Goal: Find contact information: Find contact information

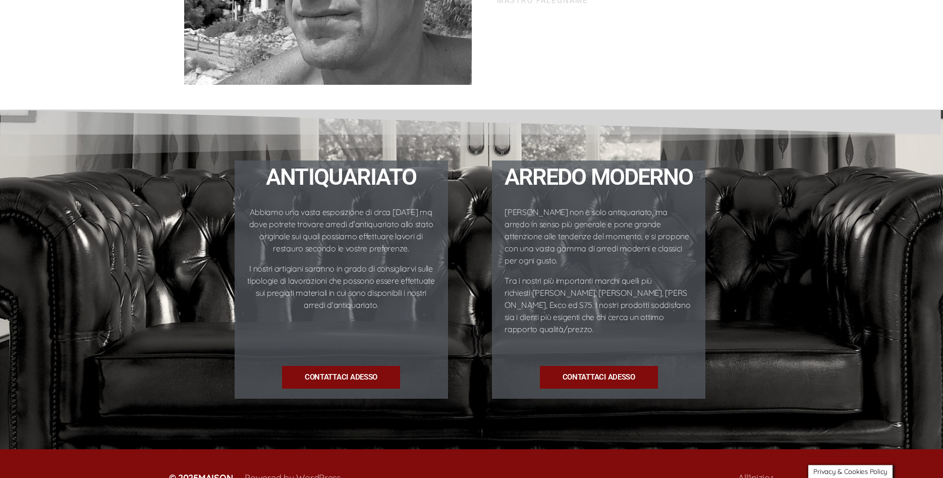
scroll to position [1263, 0]
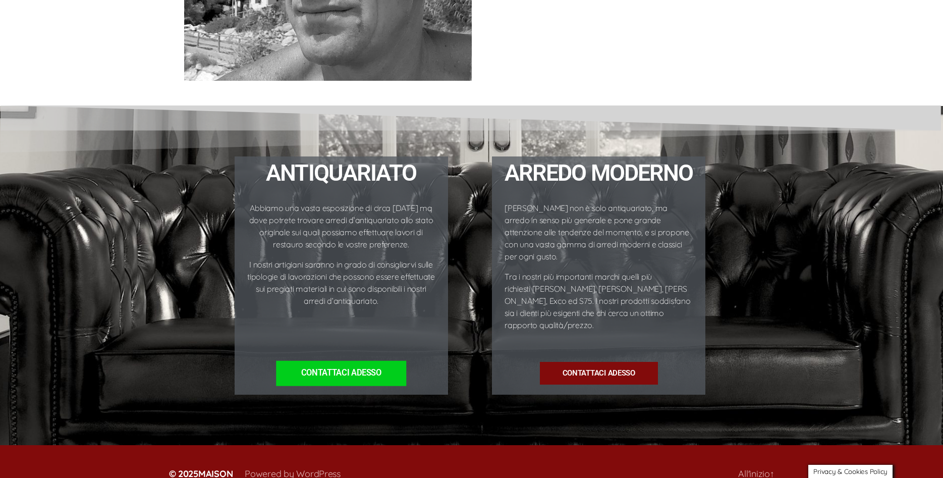
click at [356, 369] on span "Contattaci ADESSO" at bounding box center [341, 373] width 80 height 9
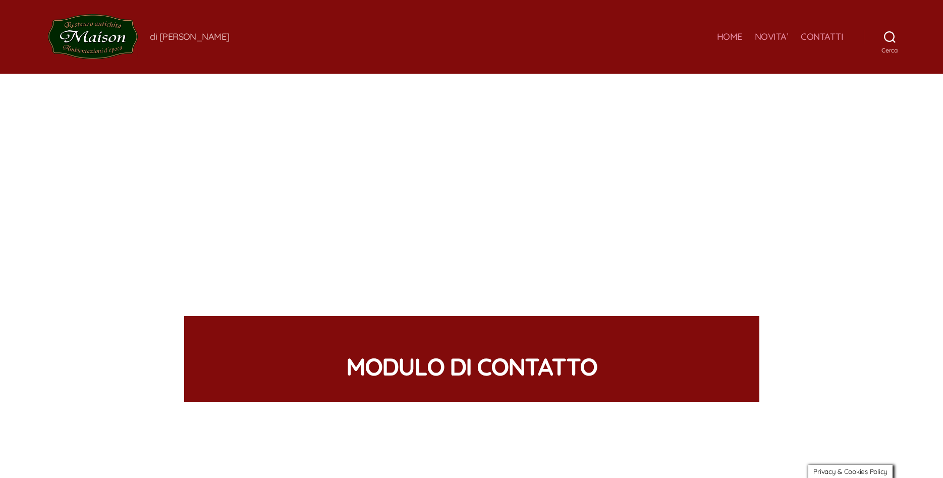
click at [815, 33] on link "CONTATTI" at bounding box center [822, 36] width 42 height 11
click at [731, 39] on link "HOME" at bounding box center [729, 36] width 25 height 11
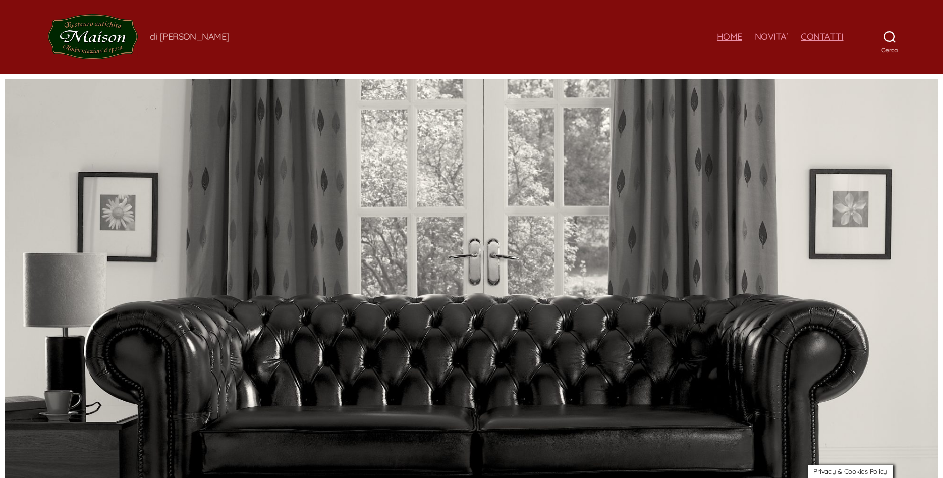
click at [821, 36] on link "CONTATTI" at bounding box center [822, 36] width 42 height 11
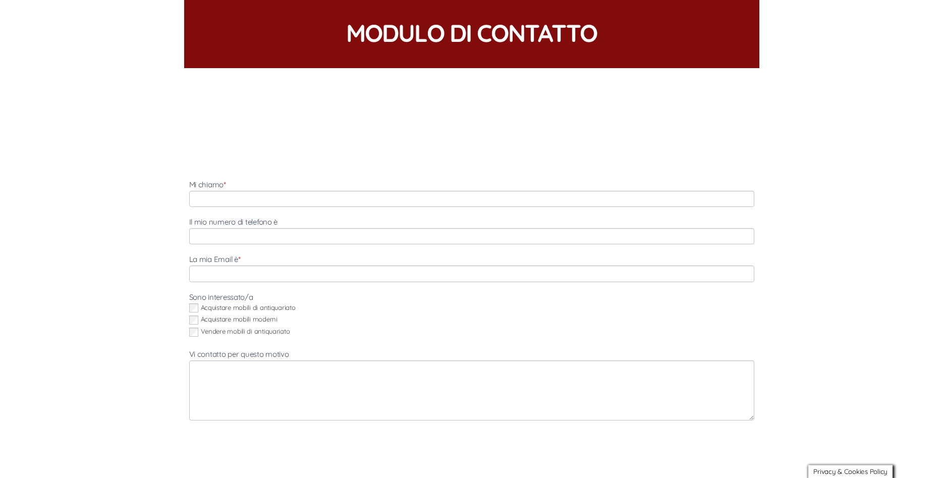
scroll to position [360, 0]
